Goal: Book appointment/travel/reservation

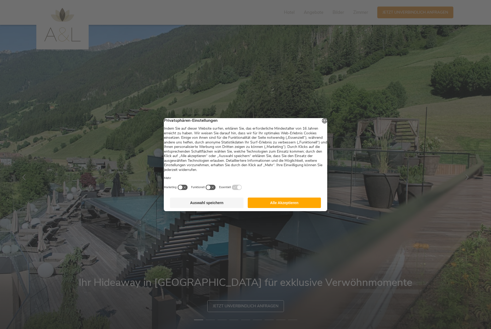
click at [272, 206] on button "Alle Akzeptieren" at bounding box center [285, 203] width 74 height 10
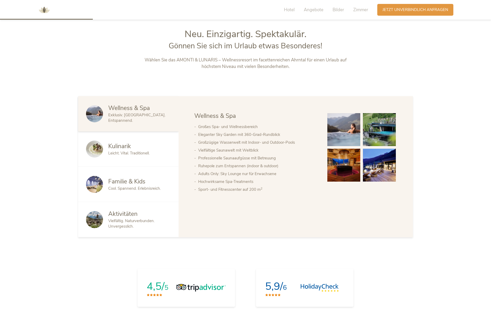
scroll to position [353, 0]
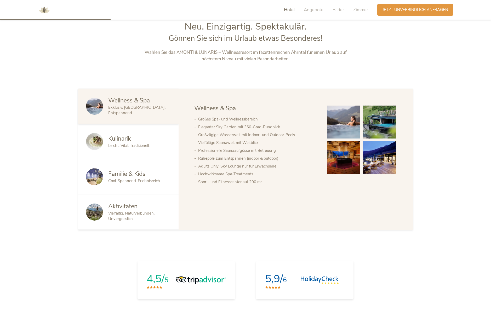
click at [127, 179] on span "Cool. Spannend. Erlebnisreich." at bounding box center [134, 180] width 53 height 5
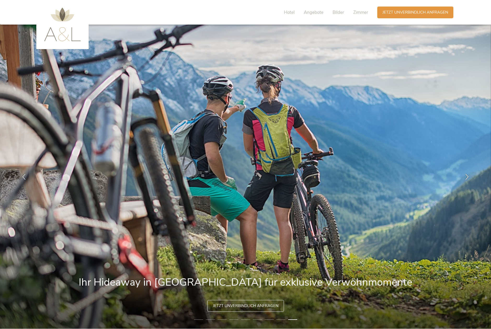
scroll to position [1, 0]
click at [314, 14] on span "Angebote" at bounding box center [314, 12] width 20 height 6
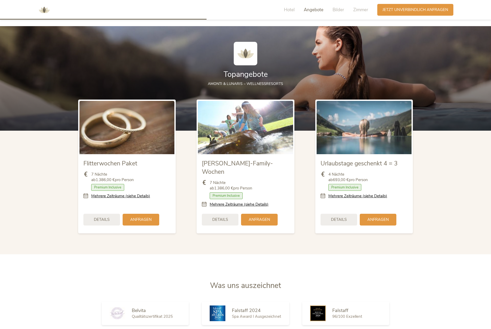
scroll to position [660, 0]
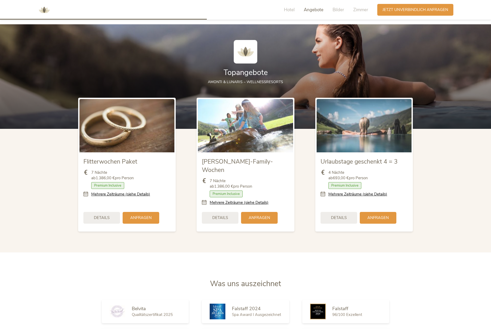
click at [340, 9] on span "Bilder" at bounding box center [339, 10] width 12 height 6
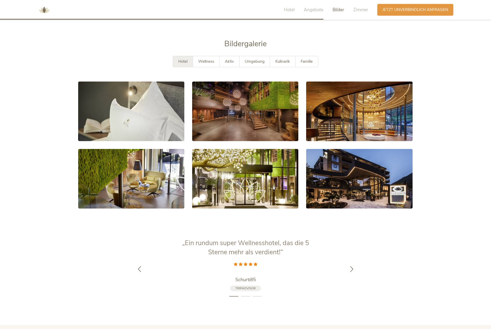
scroll to position [1038, 0]
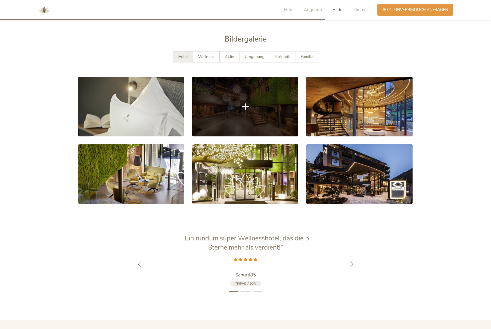
drag, startPoint x: 0, startPoint y: 0, endPoint x: 233, endPoint y: 107, distance: 255.9
click at [233, 107] on link at bounding box center [245, 107] width 106 height 60
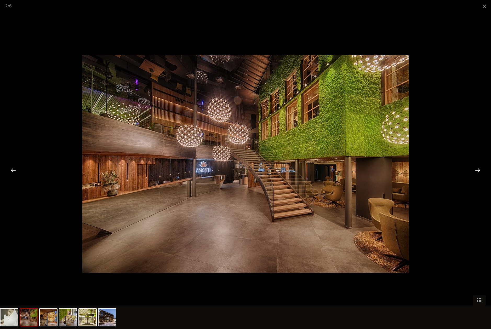
click at [478, 172] on div at bounding box center [478, 170] width 16 height 16
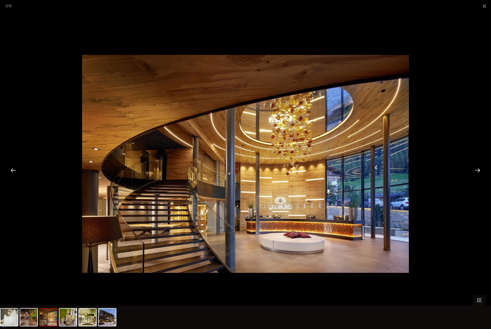
click at [478, 172] on div at bounding box center [478, 170] width 16 height 16
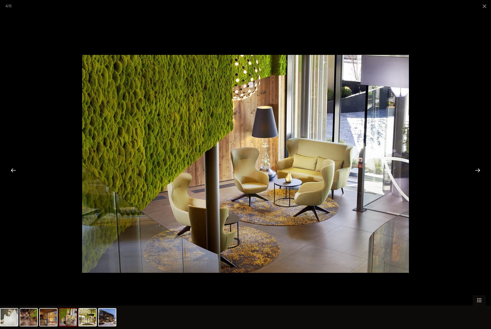
click at [478, 172] on div at bounding box center [478, 170] width 16 height 16
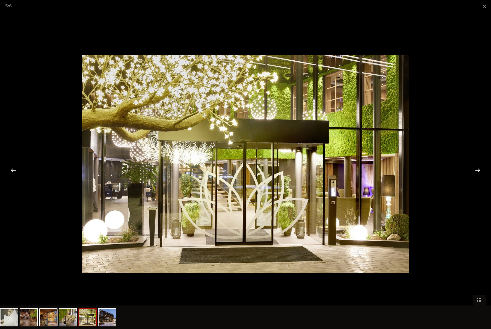
click at [478, 172] on div at bounding box center [478, 170] width 16 height 16
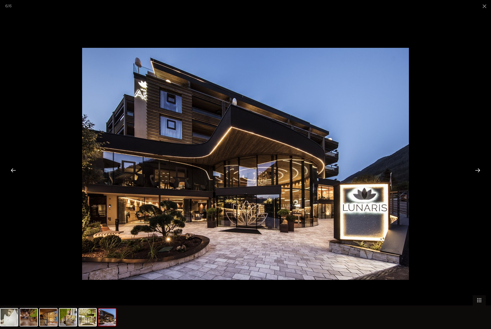
click at [478, 172] on div at bounding box center [478, 170] width 16 height 16
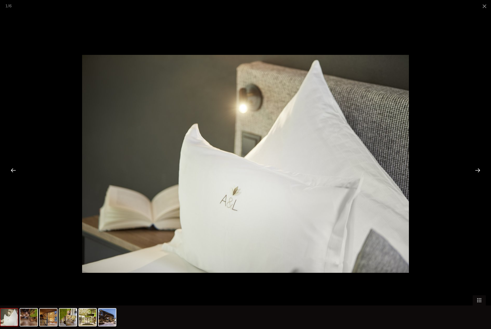
click at [478, 172] on div at bounding box center [478, 170] width 16 height 16
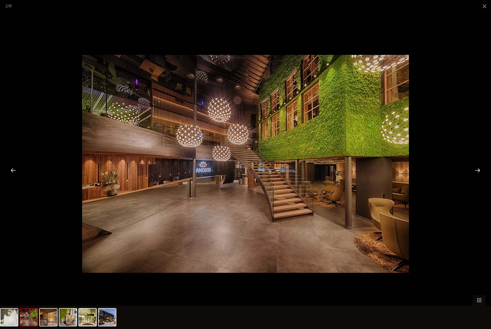
click at [478, 172] on div at bounding box center [478, 170] width 16 height 16
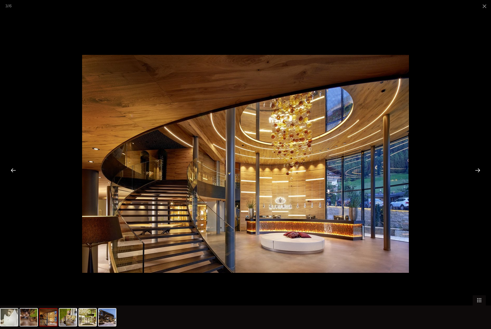
click at [478, 172] on div at bounding box center [478, 170] width 16 height 16
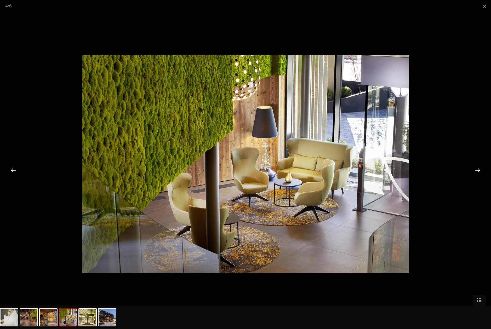
click at [478, 172] on div at bounding box center [478, 170] width 16 height 16
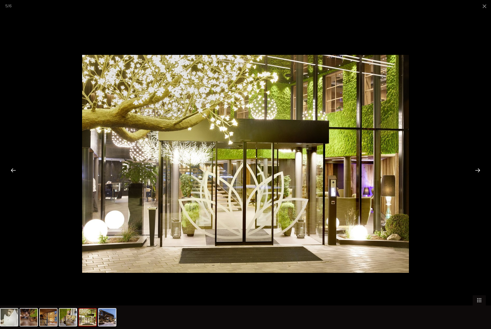
click at [478, 172] on div at bounding box center [478, 170] width 16 height 16
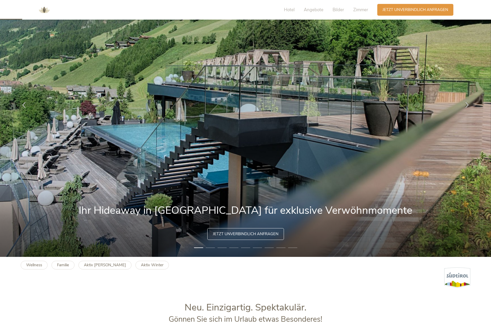
scroll to position [74, 0]
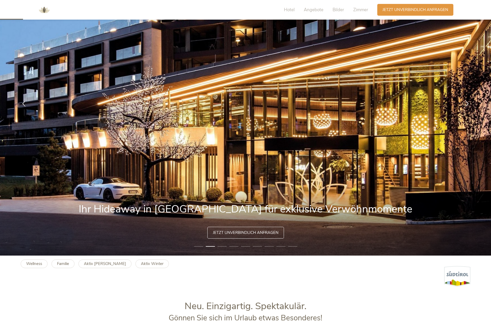
click at [315, 10] on span "Angebote" at bounding box center [314, 10] width 20 height 6
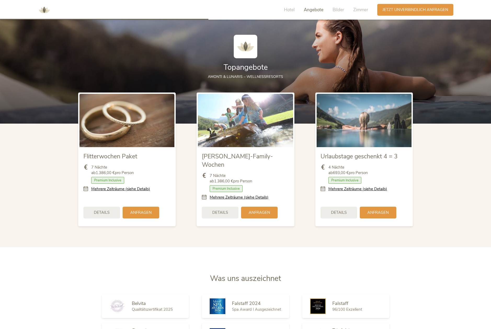
scroll to position [664, 0]
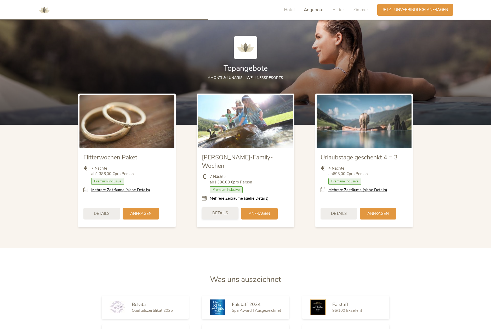
drag, startPoint x: 315, startPoint y: 10, endPoint x: 222, endPoint y: 206, distance: 216.2
click at [222, 211] on span "Details" at bounding box center [220, 213] width 16 height 5
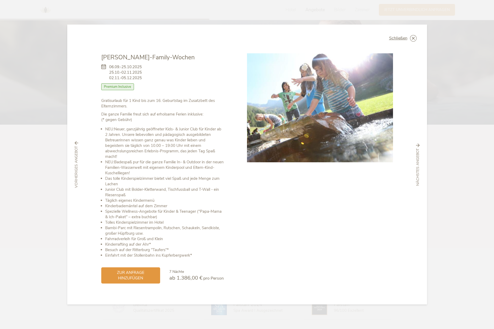
drag, startPoint x: 222, startPoint y: 206, endPoint x: 145, endPoint y: 80, distance: 147.7
click at [145, 80] on div "[DATE]-[DATE] [DATE]-[DATE] [DATE]-[DATE] Zimmer mit Frühstück Halbpension Voll…" at bounding box center [162, 80] width 122 height 36
click at [158, 84] on div "Zimmer mit Frühstück Halbpension Vollpension 3/4-Pension Premium Inclusive" at bounding box center [162, 87] width 122 height 9
click at [403, 40] on span "Schließen" at bounding box center [398, 38] width 18 height 4
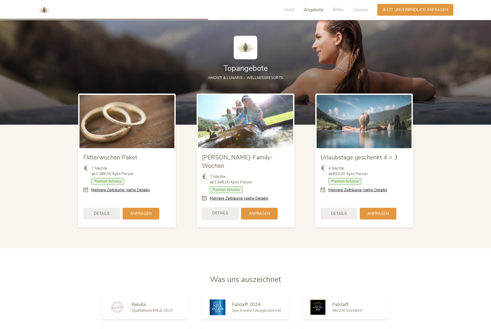
drag, startPoint x: 145, startPoint y: 80, endPoint x: 216, endPoint y: 206, distance: 144.3
click at [216, 211] on span "Details" at bounding box center [220, 213] width 16 height 5
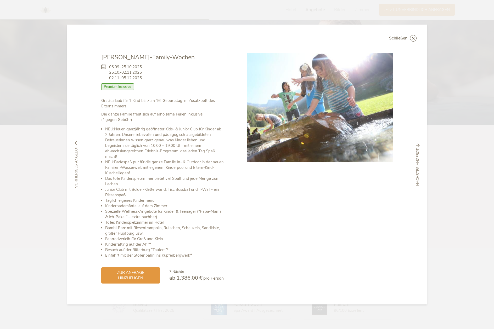
drag, startPoint x: 216, startPoint y: 206, endPoint x: 230, endPoint y: 283, distance: 78.6
click at [229, 283] on div "[PERSON_NAME]-Family-Wochen [DATE]-[DATE] [DATE]-[DATE] [DATE]-[DATE] Zimmer mi…" at bounding box center [174, 168] width 146 height 231
click at [402, 42] on div "Schließen [PERSON_NAME]-Family-Wochen [DATE]-[DATE] [DATE]-[DATE] [DATE]-[DATE]" at bounding box center [247, 165] width 360 height 280
click at [399, 38] on span "Schließen" at bounding box center [398, 38] width 18 height 4
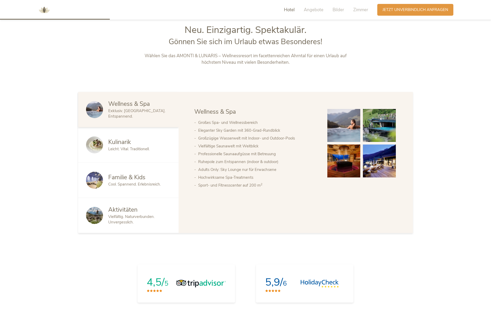
click at [283, 9] on div "Hotel Angebote Bilder Zimmer" at bounding box center [328, 10] width 100 height 12
click at [288, 10] on span "Hotel" at bounding box center [289, 10] width 11 height 6
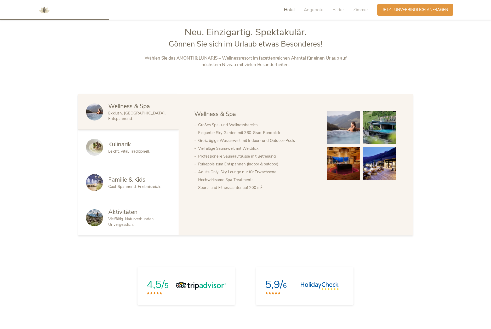
scroll to position [347, 0]
drag, startPoint x: 230, startPoint y: 283, endPoint x: 120, endPoint y: 183, distance: 149.0
click at [121, 183] on span "Familie & Kids" at bounding box center [126, 180] width 37 height 8
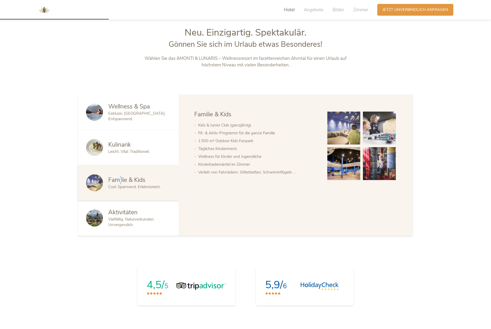
click at [335, 130] on img at bounding box center [344, 128] width 33 height 33
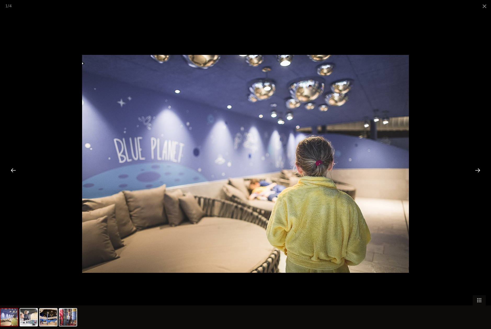
drag, startPoint x: 120, startPoint y: 183, endPoint x: 478, endPoint y: 171, distance: 358.4
click at [478, 171] on div at bounding box center [478, 170] width 16 height 16
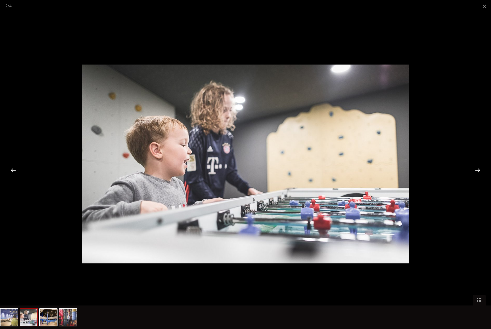
click at [478, 171] on div at bounding box center [478, 170] width 16 height 16
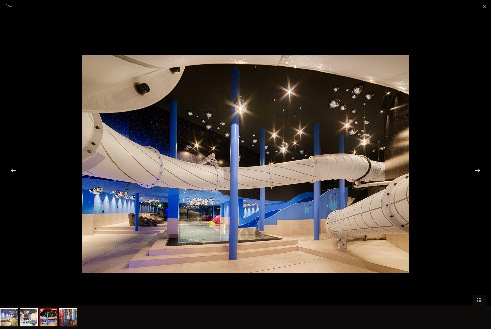
click at [478, 171] on div at bounding box center [478, 170] width 16 height 16
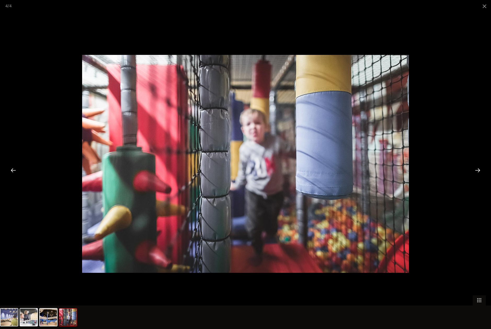
click at [478, 171] on div at bounding box center [478, 170] width 16 height 16
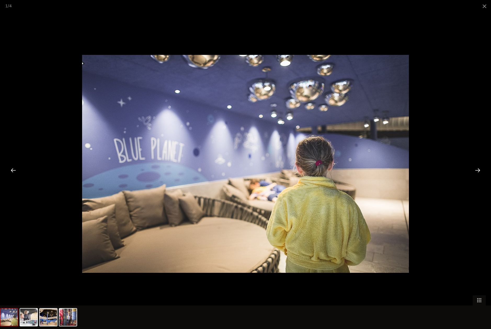
click at [478, 171] on div at bounding box center [478, 170] width 16 height 16
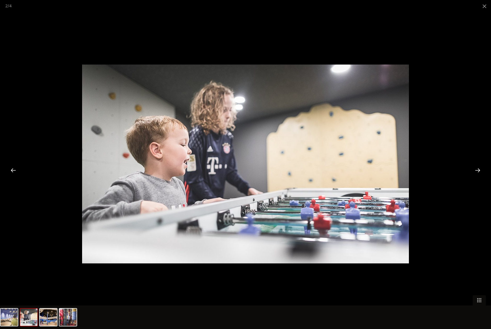
click at [483, 4] on span at bounding box center [484, 6] width 13 height 12
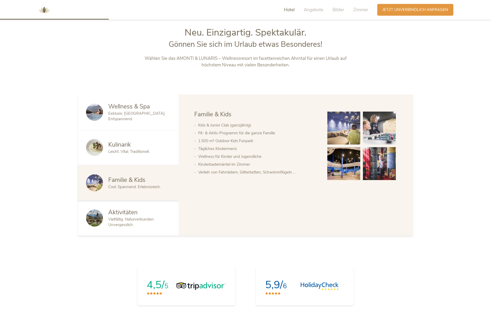
click at [131, 217] on span "Vielfältig. Naturverbunden. Unvergesslich." at bounding box center [131, 222] width 46 height 11
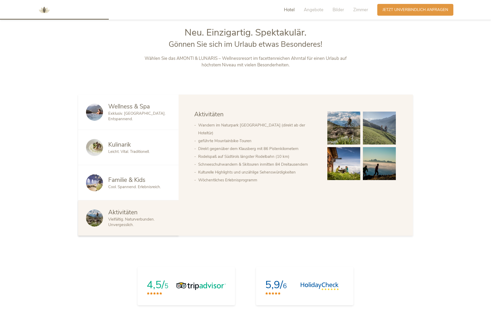
click at [127, 188] on span "Cool. Spannend. Erlebnisreich." at bounding box center [134, 186] width 53 height 5
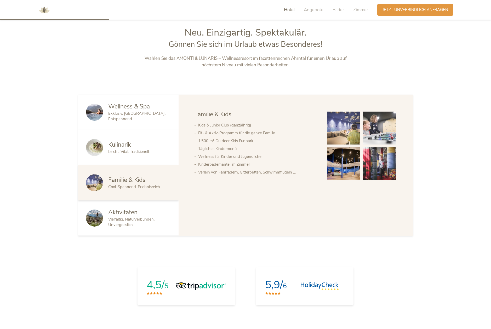
click at [141, 153] on span "Leicht. Vital. Traditionell." at bounding box center [128, 151] width 41 height 5
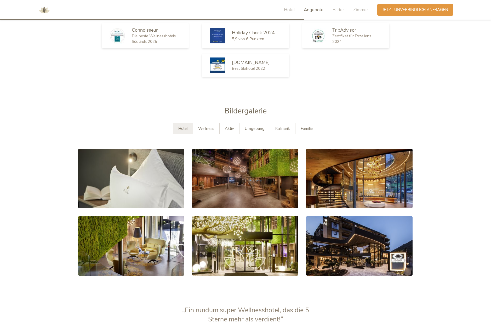
scroll to position [951, 0]
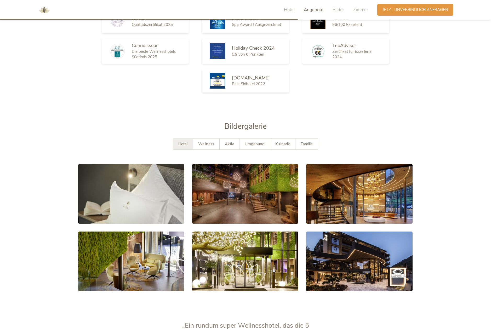
click at [417, 14] on div "Anfragen Jetzt unverbindlich anfragen" at bounding box center [416, 10] width 76 height 12
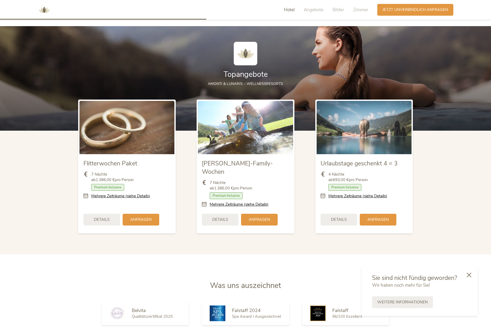
scroll to position [658, 0]
click at [362, 10] on span "Zimmer" at bounding box center [360, 10] width 15 height 6
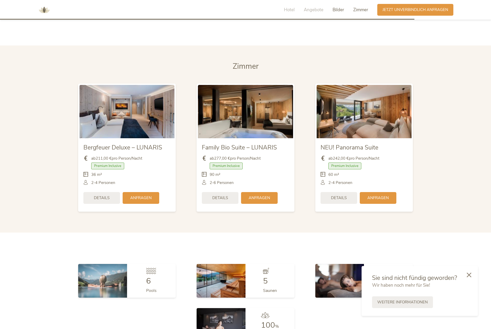
scroll to position [1325, 0]
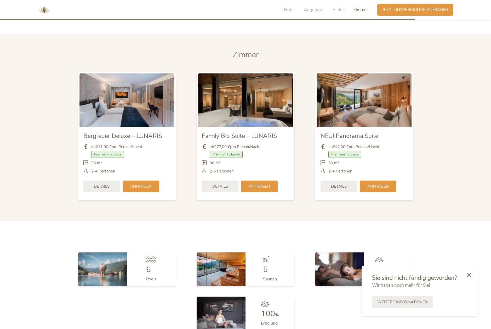
click at [400, 12] on span "Jetzt unverbindlich anfragen" at bounding box center [416, 9] width 66 height 5
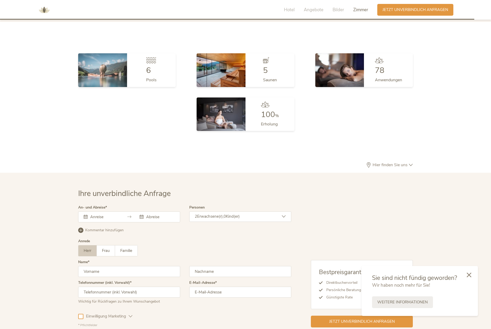
scroll to position [1320, 0]
